Goal: Task Accomplishment & Management: Manage account settings

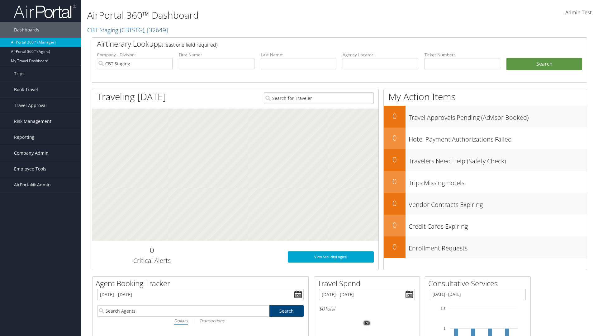
click at [40, 153] on span "Company Admin" at bounding box center [31, 153] width 35 height 16
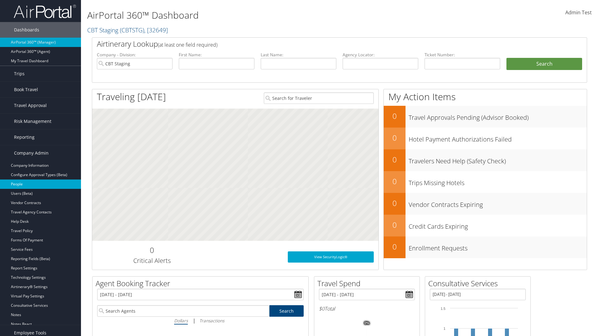
click at [40, 184] on link "People" at bounding box center [40, 184] width 81 height 9
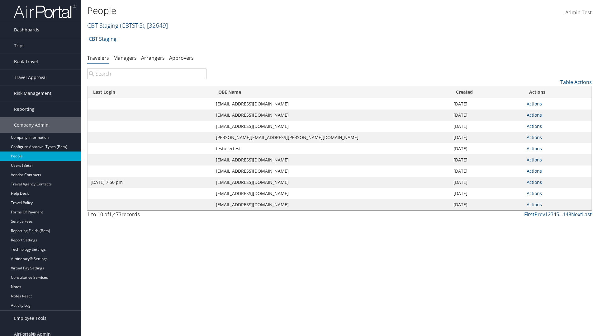
click at [103, 25] on link "CBT Staging ( CBTSTG ) , [ 32649 ]" at bounding box center [127, 25] width 81 height 8
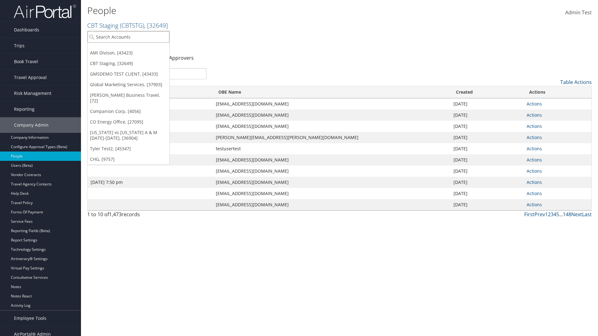
click at [128, 37] on input "search" at bounding box center [129, 37] width 82 height 12
type input "Global Marketing Services"
click at [134, 48] on div "Global Marketing Services (301946), [37903]" at bounding box center [134, 48] width 100 height 6
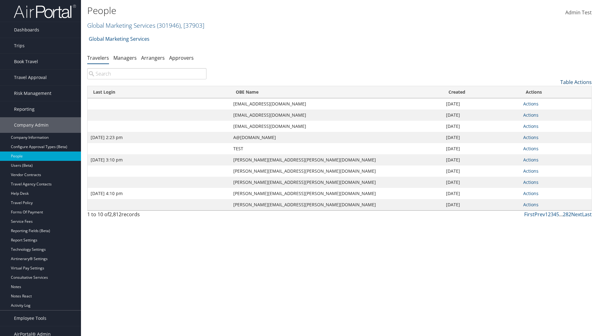
click at [576, 82] on link "Table Actions" at bounding box center [575, 82] width 31 height 7
click at [550, 113] on link "Column Visibility" at bounding box center [551, 113] width 82 height 11
